Goal: Navigation & Orientation: Find specific page/section

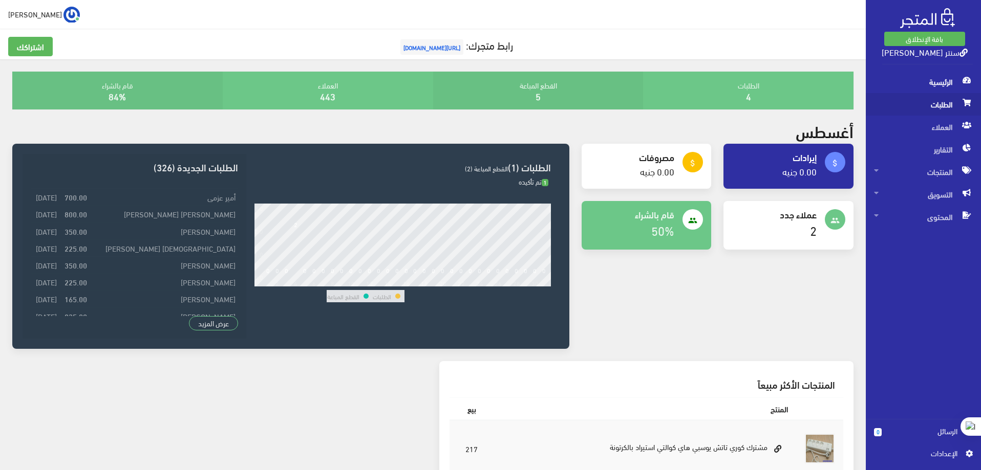
click at [944, 100] on span "الطلبات" at bounding box center [923, 104] width 99 height 23
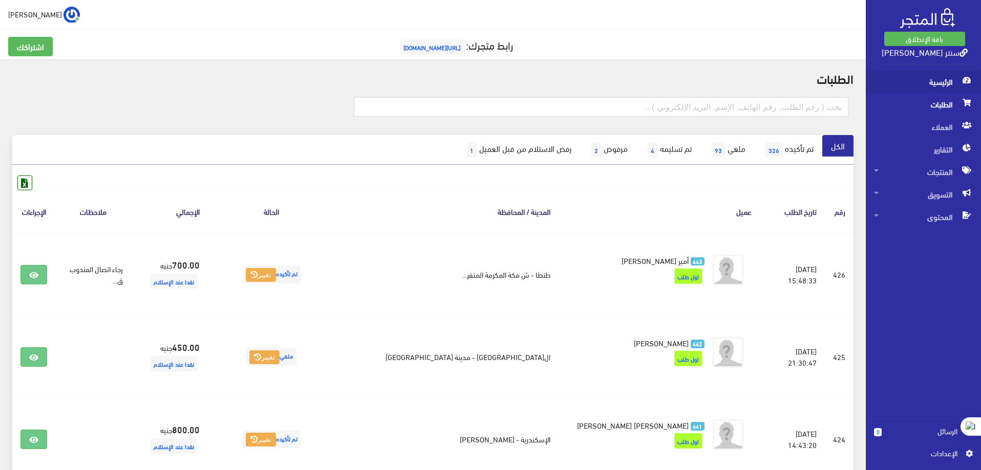
click at [922, 86] on span "الرئيسية" at bounding box center [923, 82] width 99 height 23
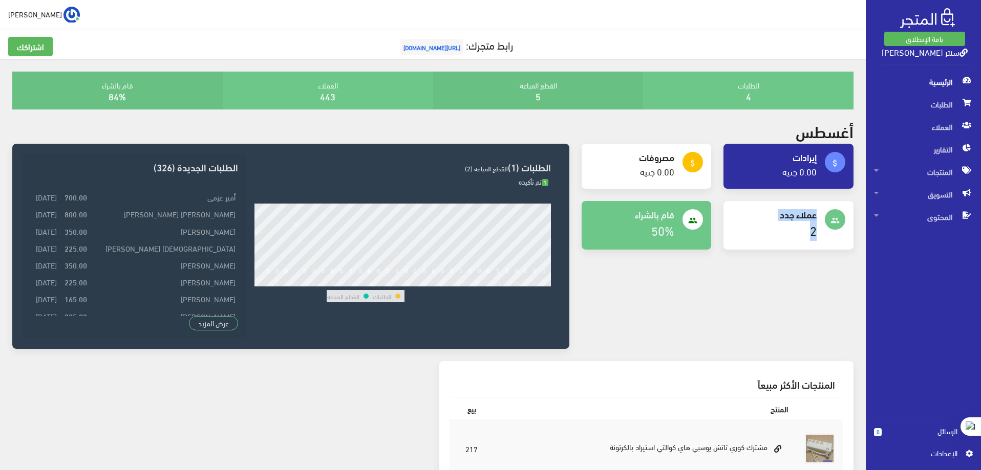
drag, startPoint x: 814, startPoint y: 215, endPoint x: 786, endPoint y: 255, distance: 49.1
click at [786, 255] on div "people عملاء جدد 2" at bounding box center [788, 231] width 142 height 61
drag, startPoint x: 671, startPoint y: 215, endPoint x: 633, endPoint y: 255, distance: 56.1
click at [633, 255] on div "people قام بالشراء 50%" at bounding box center [646, 231] width 142 height 61
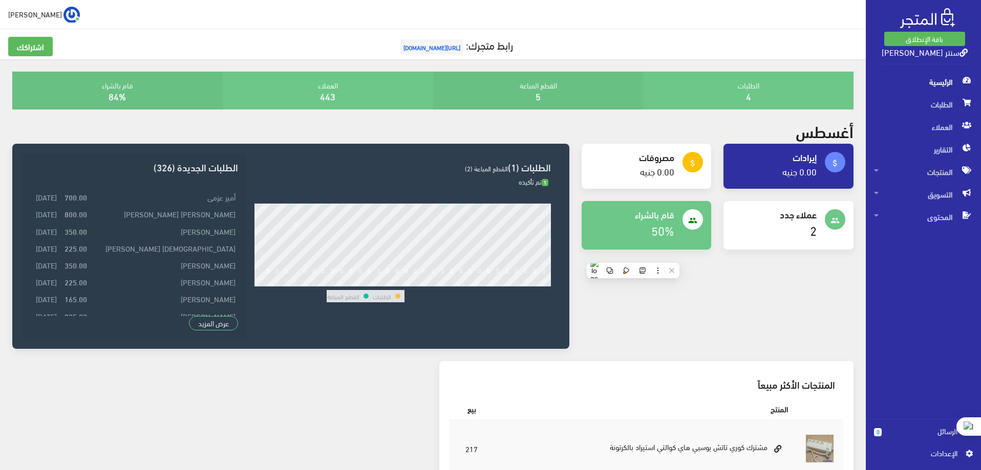
click at [944, 174] on span "المنتجات" at bounding box center [923, 172] width 99 height 23
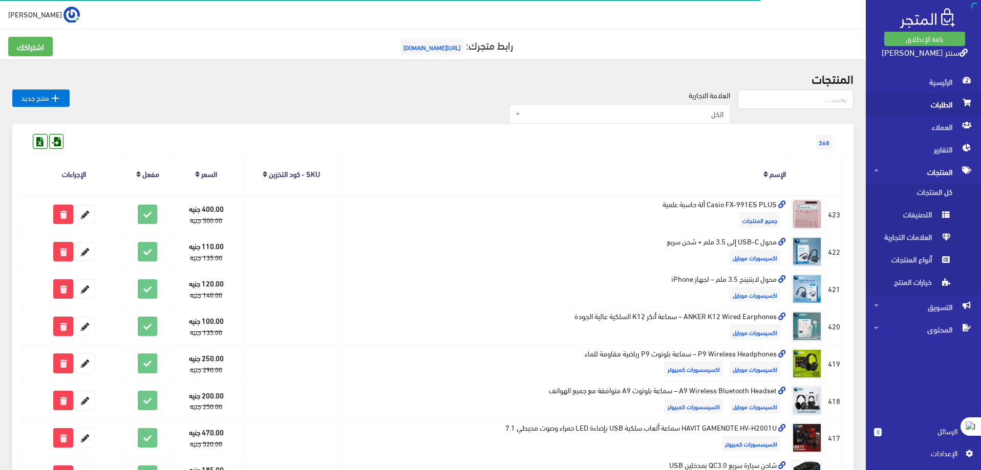
click at [948, 104] on span "الطلبات" at bounding box center [923, 104] width 99 height 23
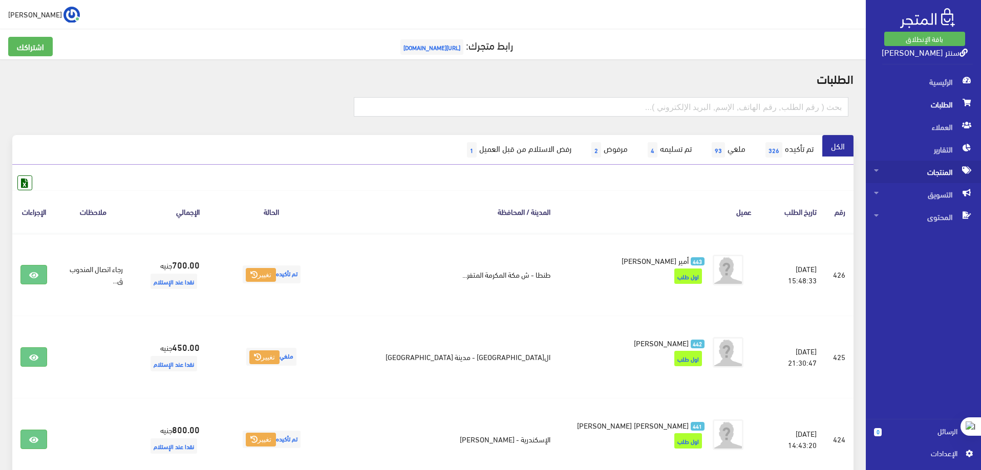
click at [949, 169] on span "المنتجات" at bounding box center [923, 172] width 99 height 23
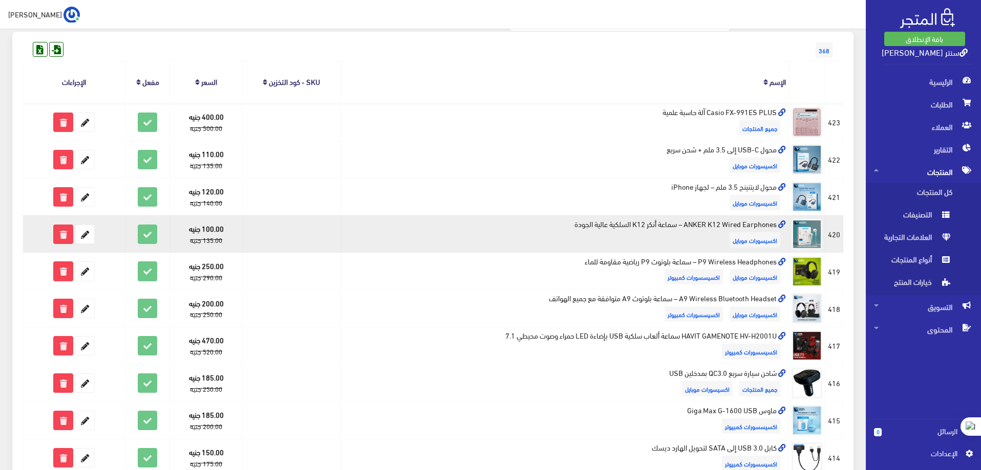
scroll to position [102, 0]
